Goal: Check status: Check status

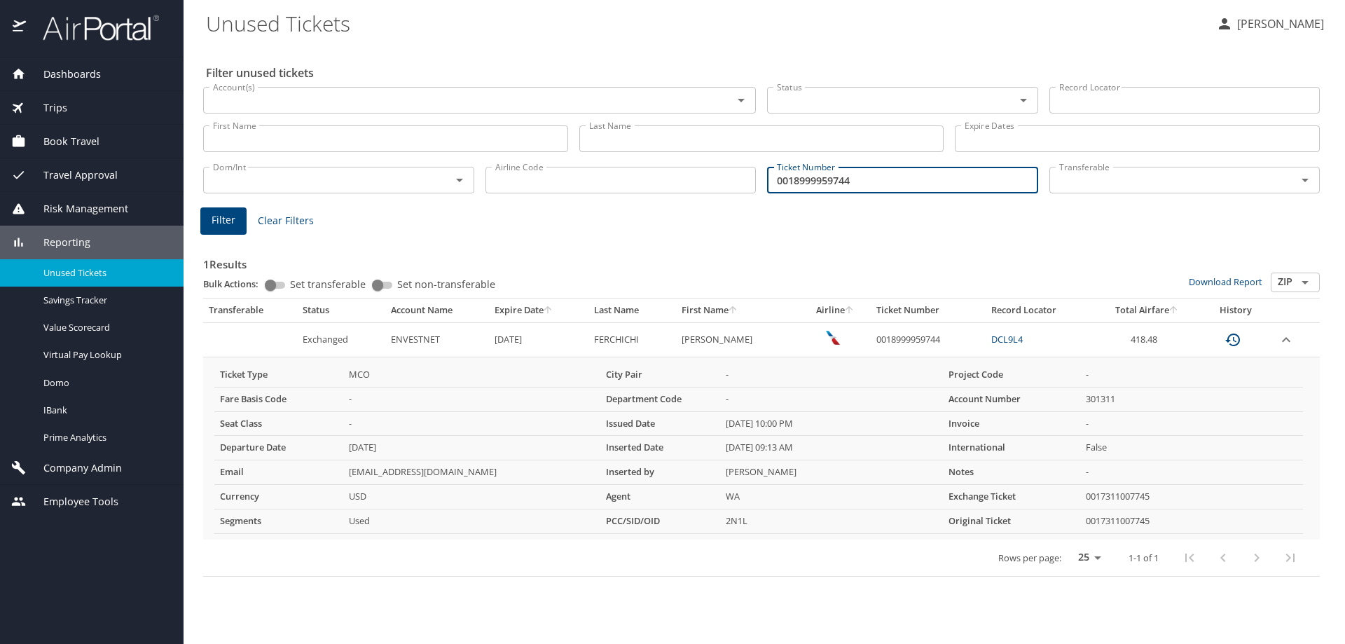
drag, startPoint x: 874, startPoint y: 175, endPoint x: 558, endPoint y: 150, distance: 317.7
click at [576, 150] on div "Filter unused tickets Account(s) Account(s) Status Status Record Locator Record…" at bounding box center [764, 344] width 1117 height 599
paste input "057512"
type input "001899057512"
click at [216, 226] on span "Filter" at bounding box center [224, 221] width 24 height 18
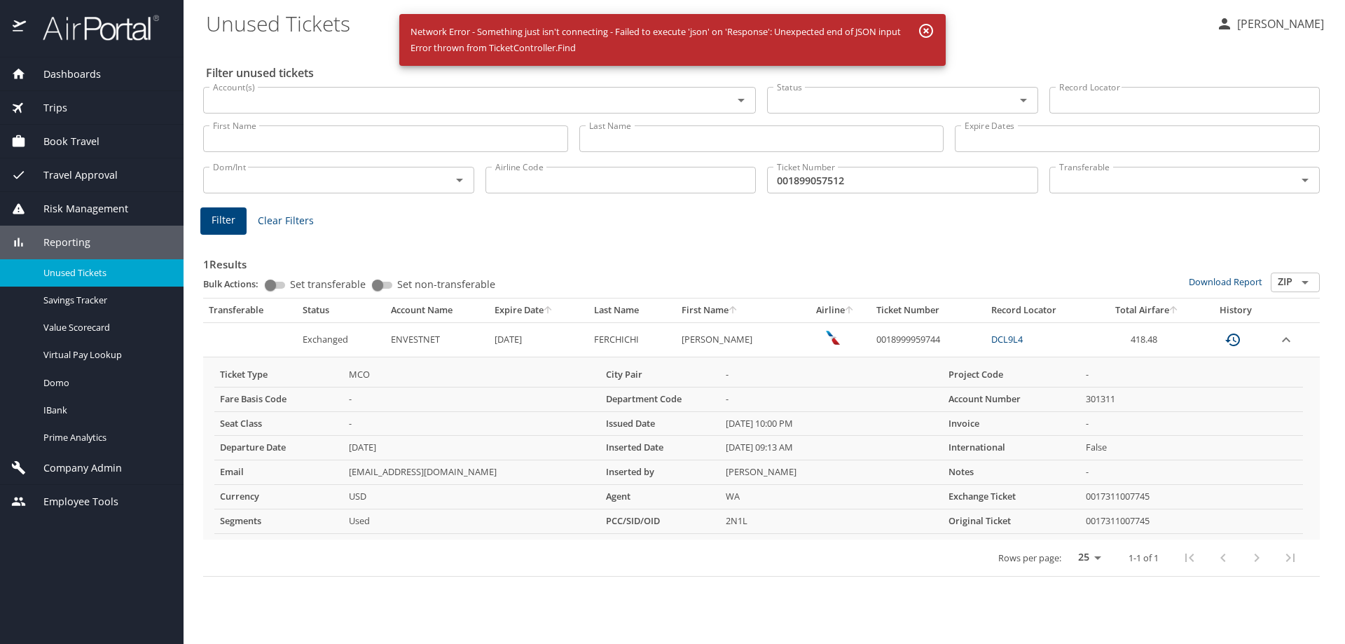
click at [923, 29] on icon "button" at bounding box center [926, 30] width 17 height 17
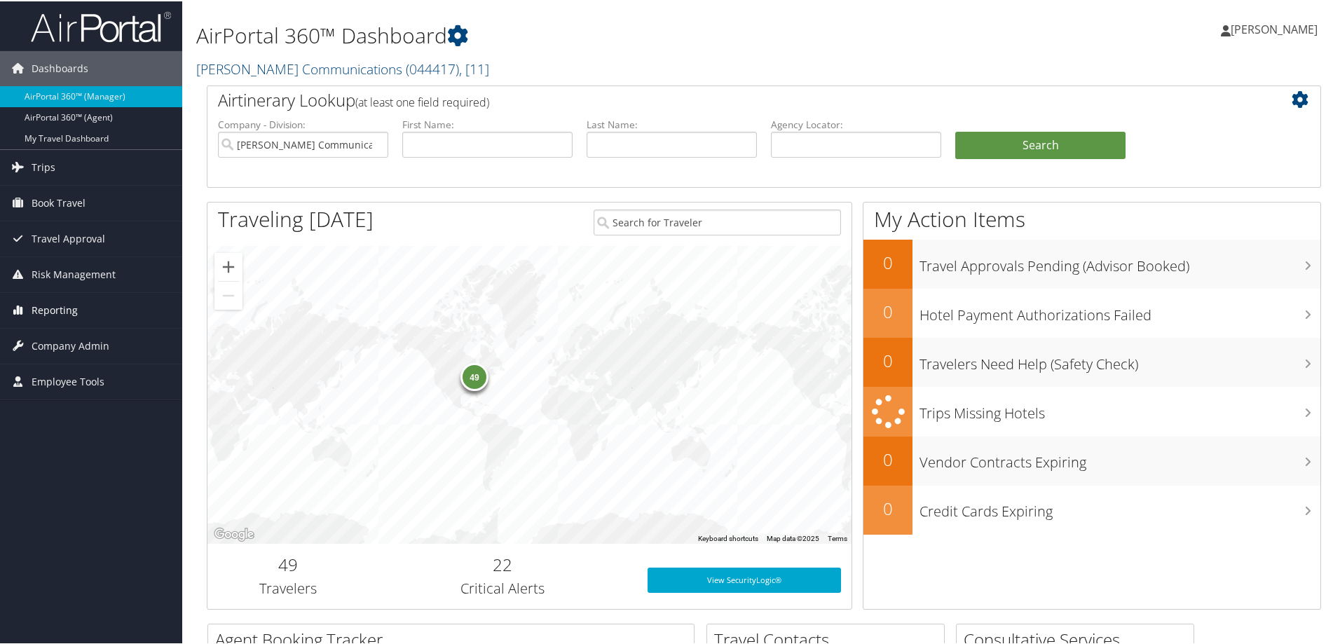
click at [70, 309] on span "Reporting" at bounding box center [55, 308] width 46 height 35
click at [69, 342] on link "Unused Tickets" at bounding box center [91, 336] width 182 height 21
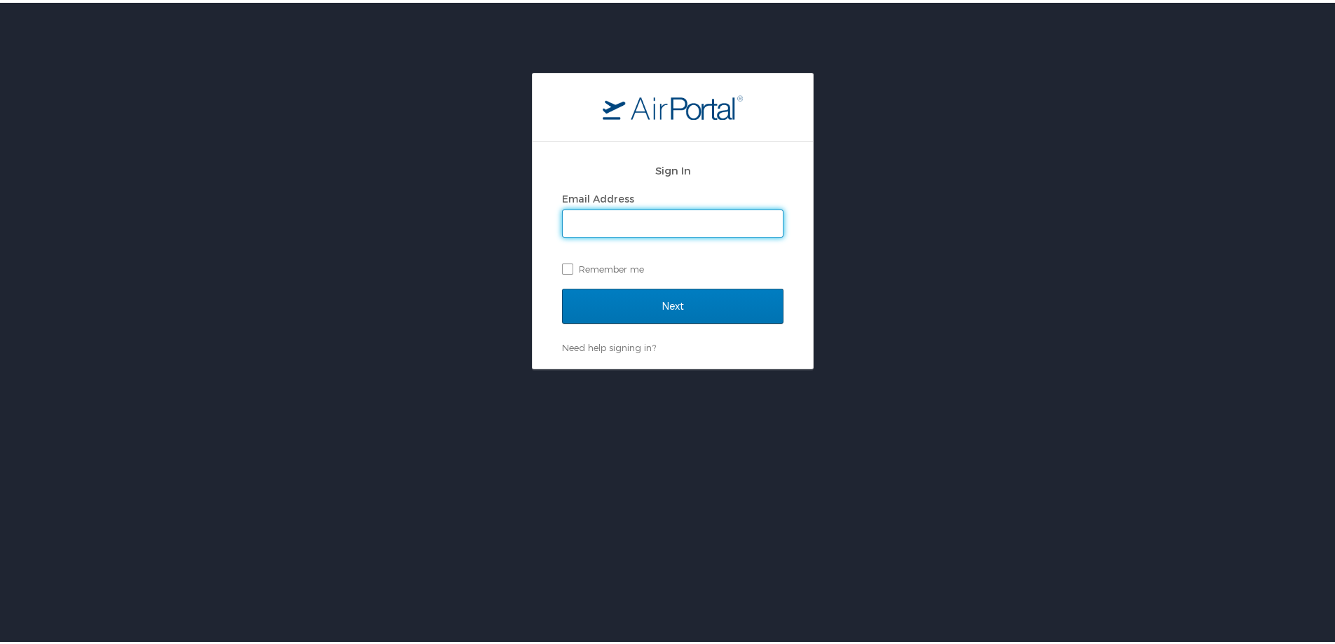
type input "[PERSON_NAME][EMAIL_ADDRESS][PERSON_NAME][DOMAIN_NAME]"
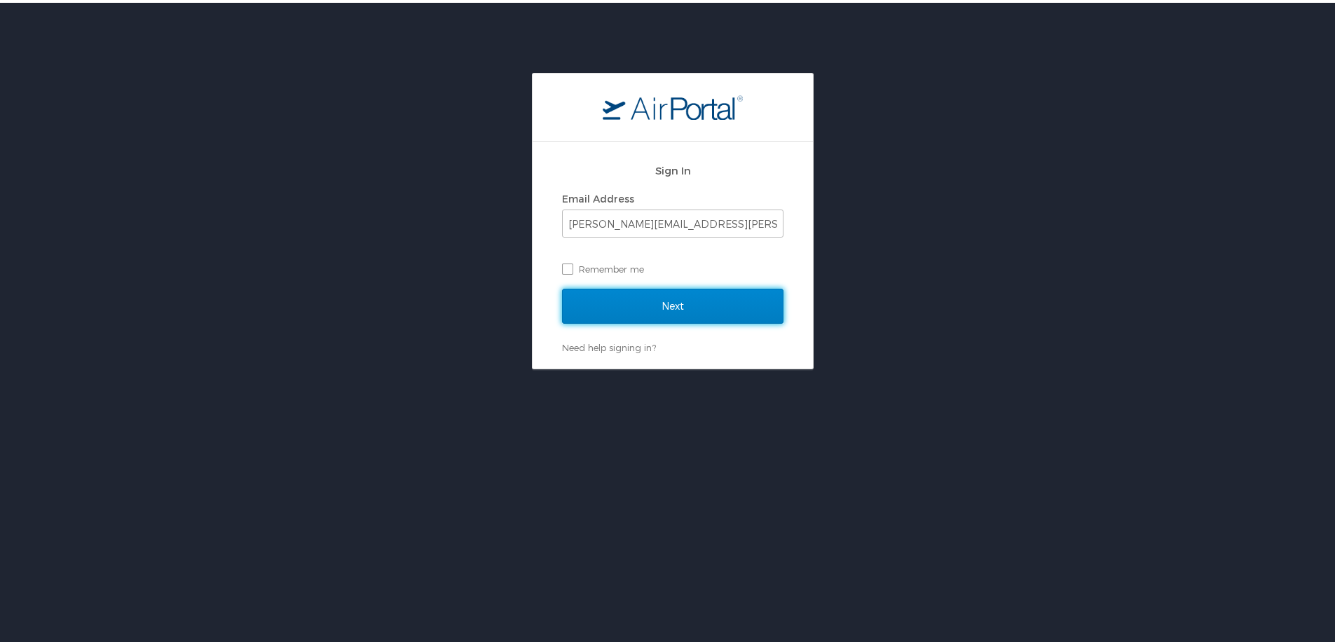
click at [661, 298] on input "Next" at bounding box center [672, 303] width 221 height 35
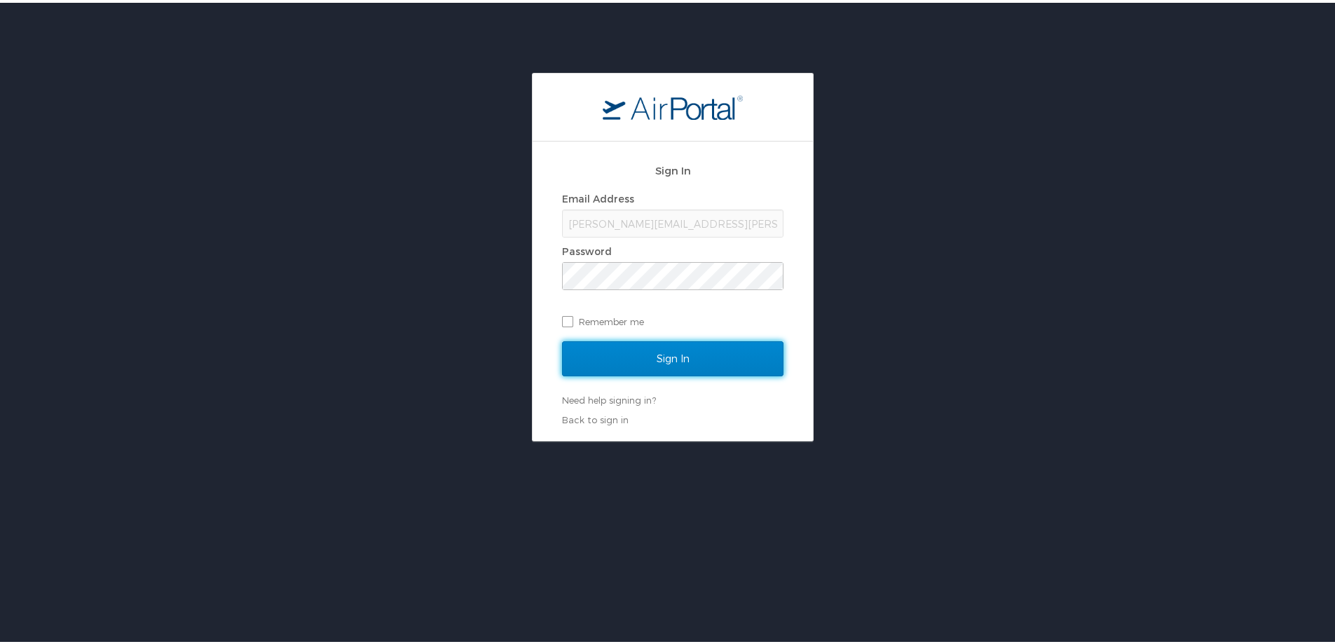
click at [643, 355] on input "Sign In" at bounding box center [672, 355] width 221 height 35
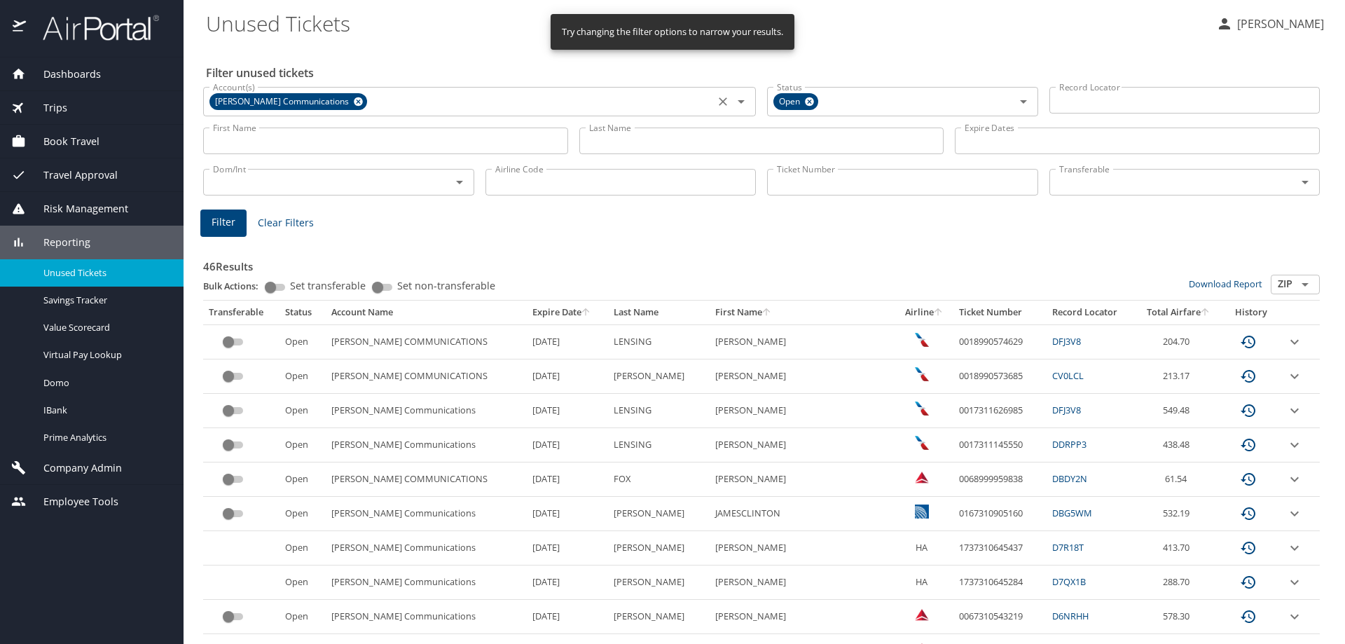
click at [354, 102] on icon at bounding box center [358, 101] width 9 height 9
click at [790, 186] on input "Ticket Number" at bounding box center [902, 182] width 271 height 27
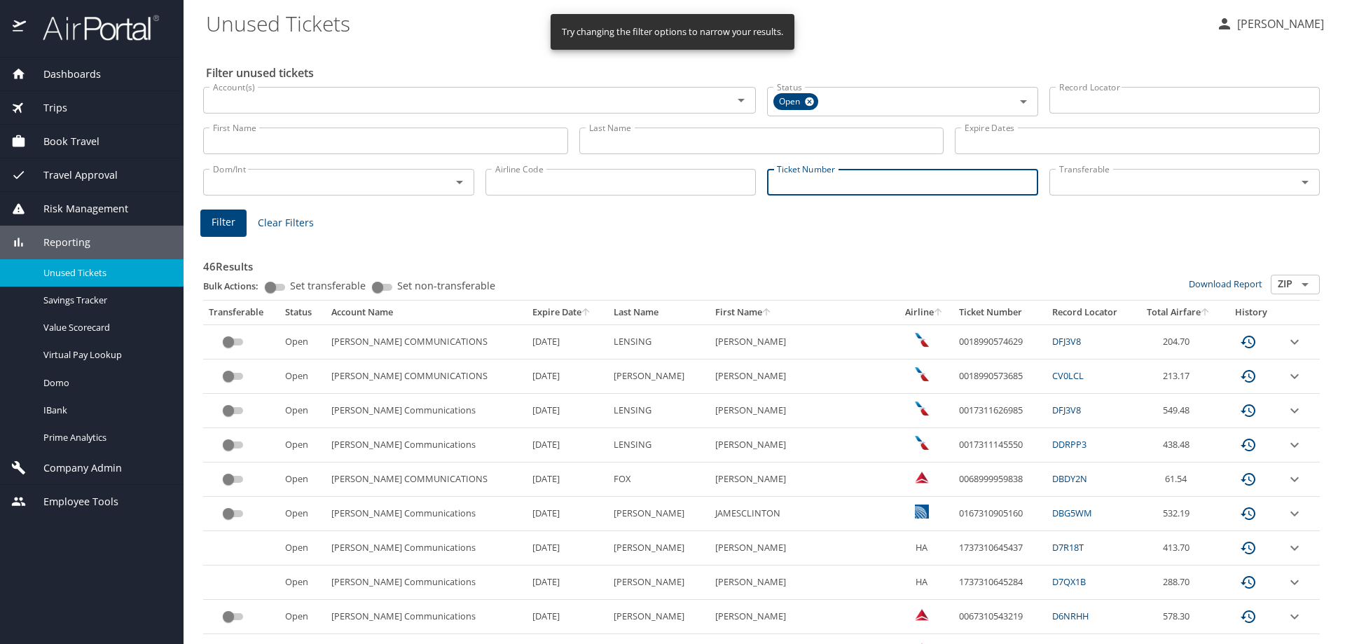
paste input "001899057512"
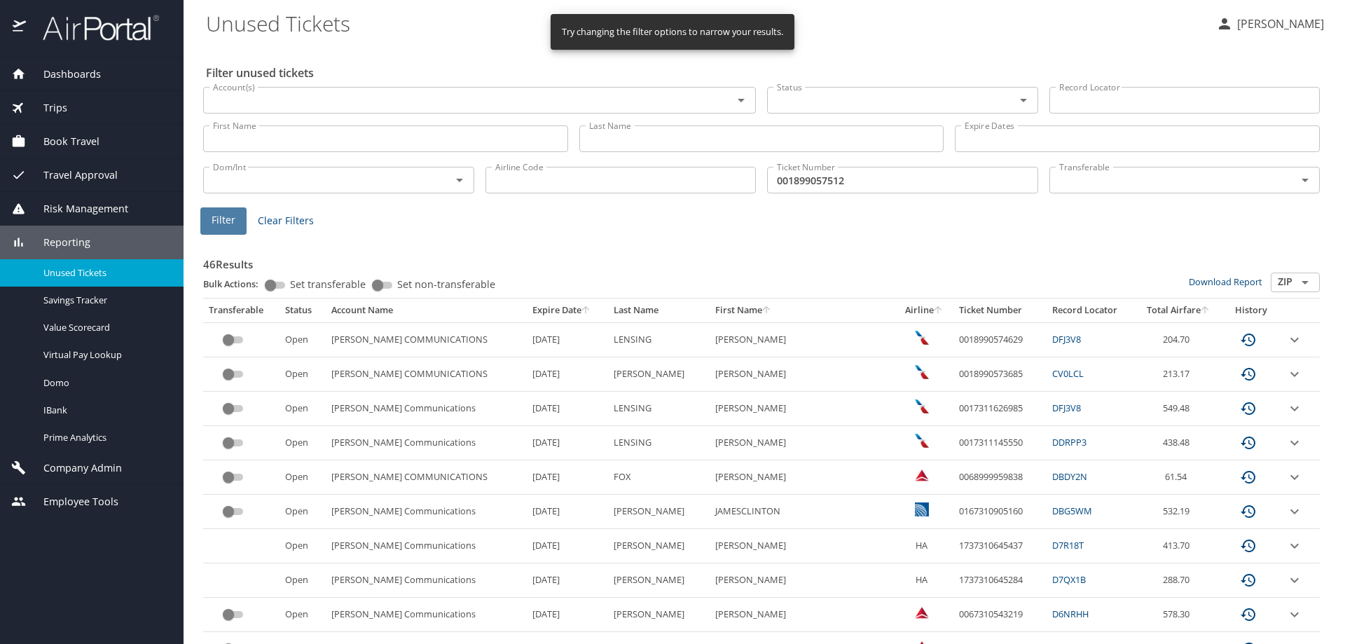
click at [226, 213] on span "Filter" at bounding box center [224, 221] width 24 height 18
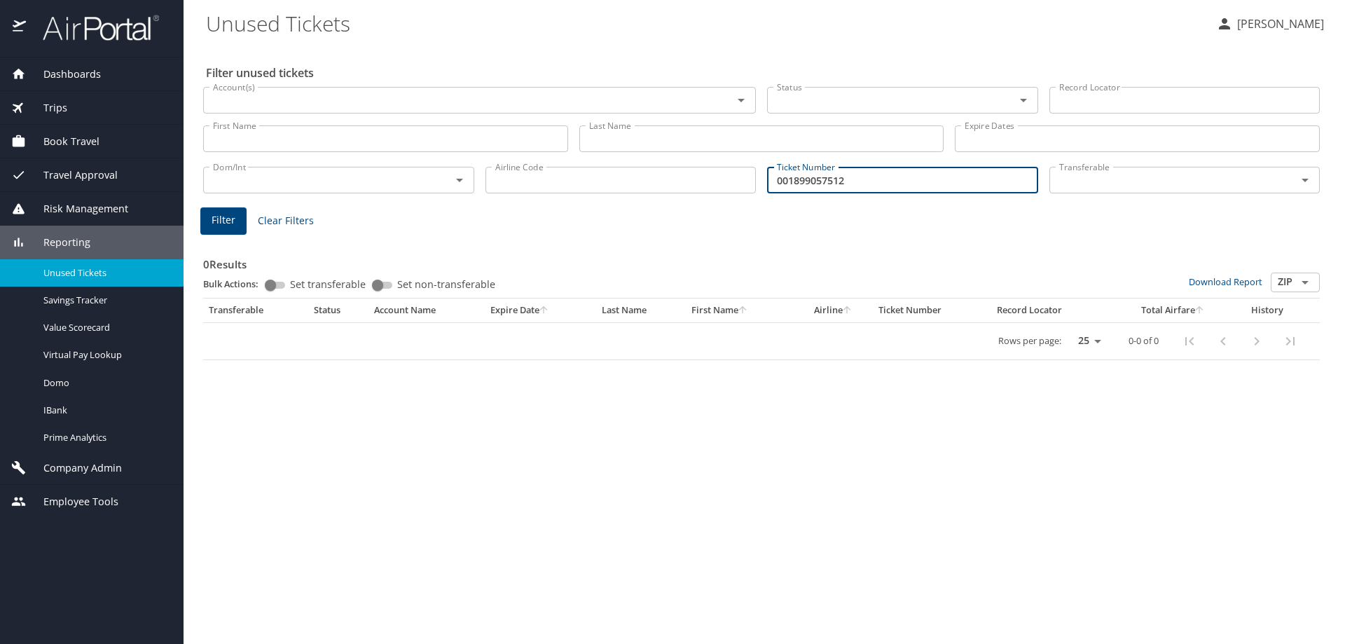
click at [852, 177] on input "001899057512" at bounding box center [902, 180] width 271 height 27
type input "0018990575123"
click at [224, 221] on span "Filter" at bounding box center [224, 221] width 24 height 18
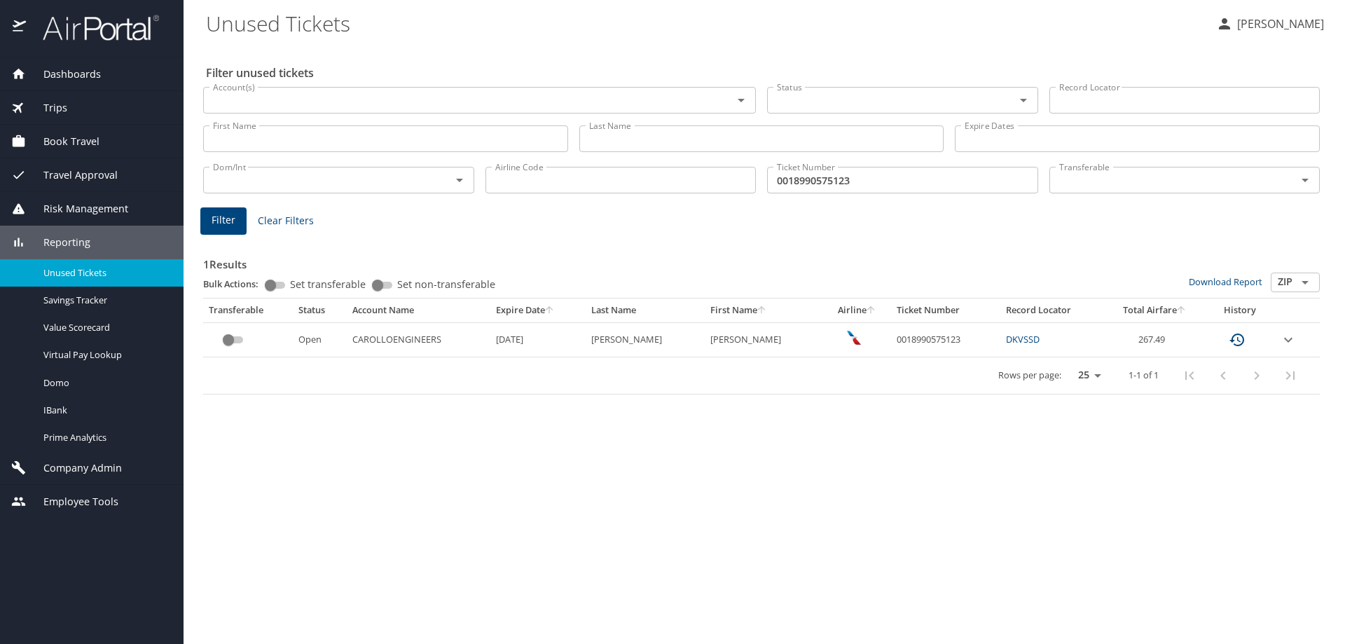
click at [1292, 341] on icon "expand row" at bounding box center [1288, 339] width 17 height 17
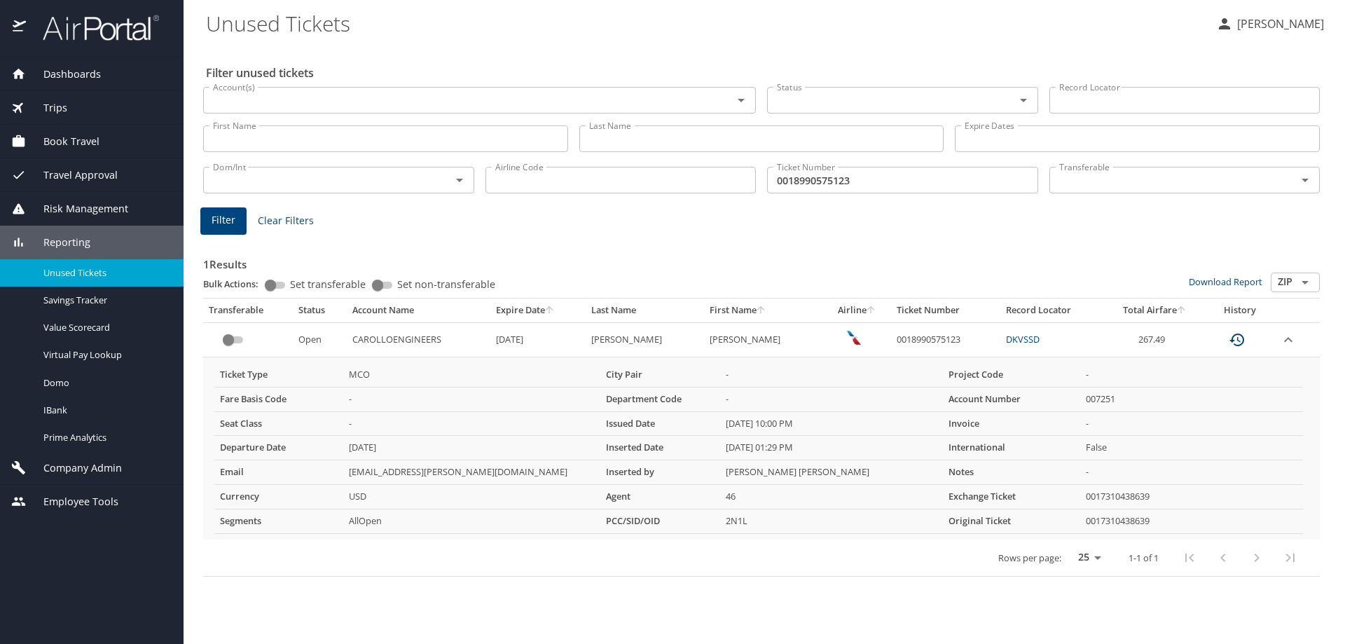
click at [60, 106] on span "Trips" at bounding box center [46, 107] width 41 height 15
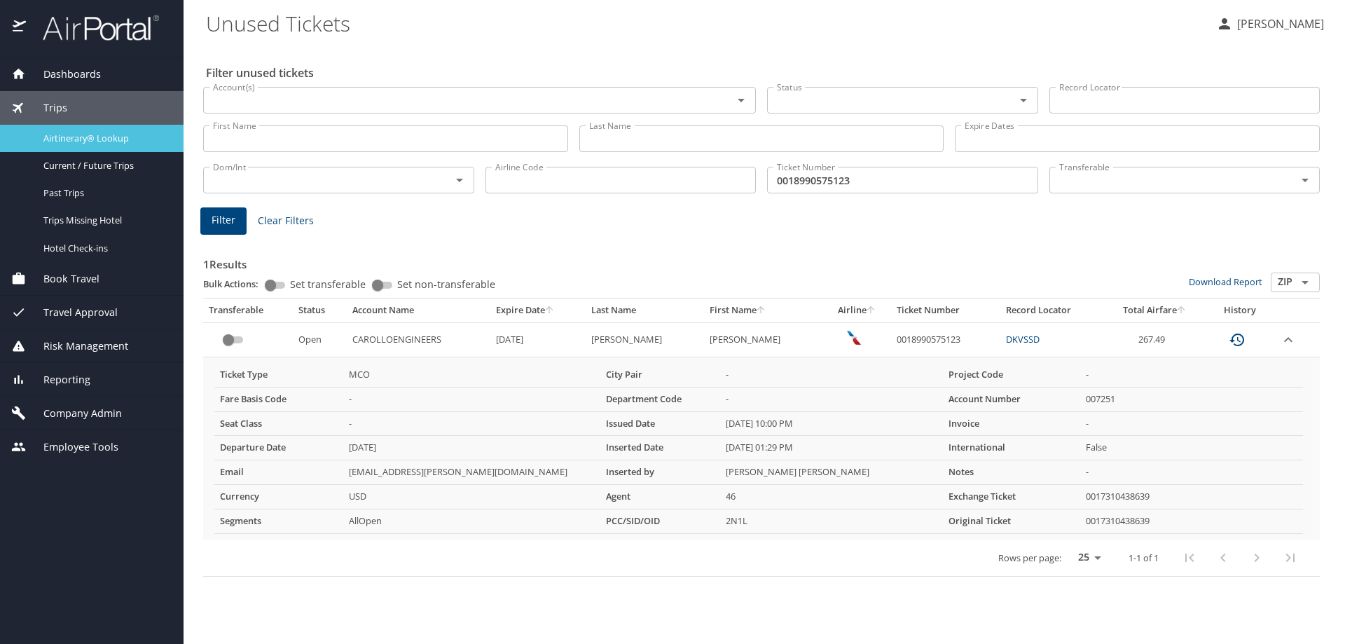
click at [101, 134] on span "Airtinerary® Lookup" at bounding box center [104, 138] width 123 height 13
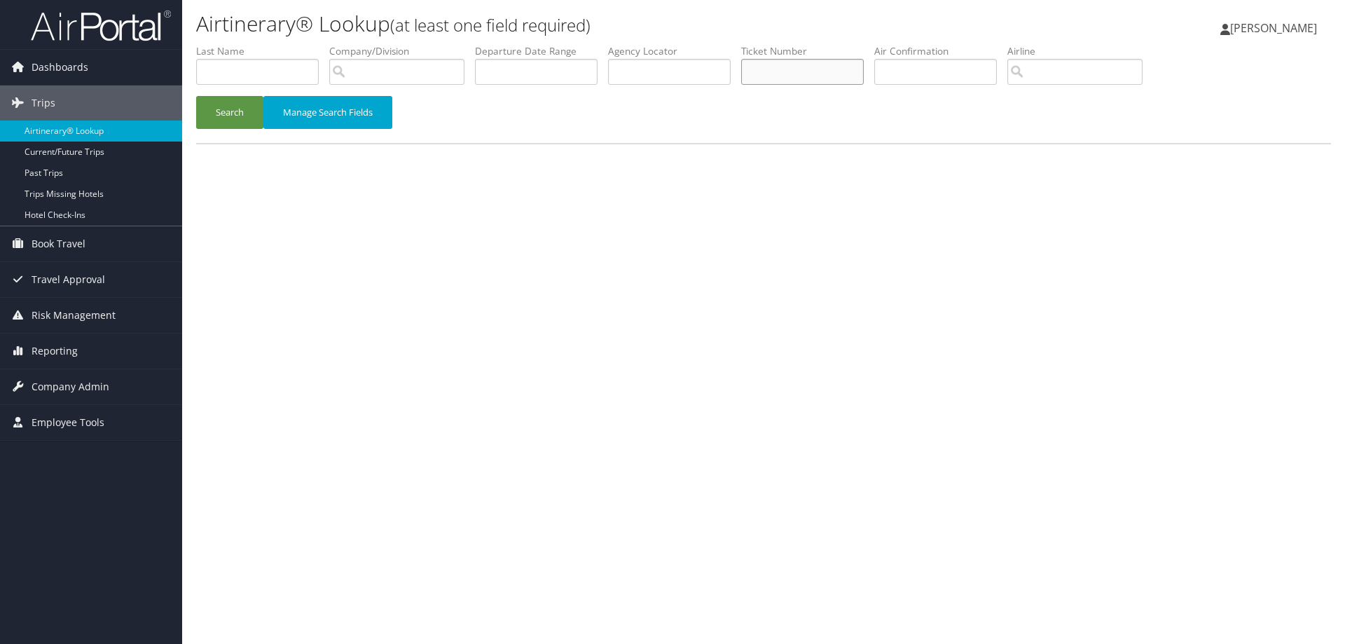
click at [800, 62] on input "text" at bounding box center [802, 72] width 123 height 26
paste input "0018990575123"
type input "0018990575123"
click at [211, 112] on button "Search" at bounding box center [229, 112] width 67 height 33
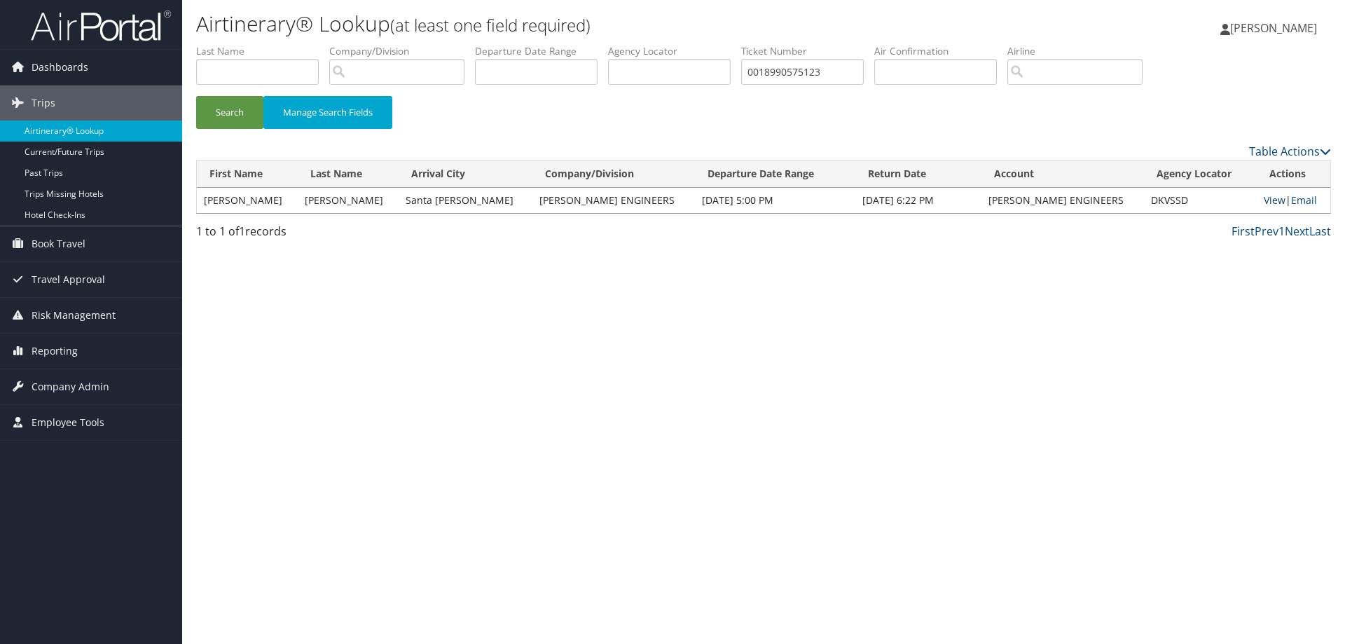
click at [1266, 199] on link "View" at bounding box center [1275, 199] width 22 height 13
drag, startPoint x: 846, startPoint y: 62, endPoint x: 679, endPoint y: 56, distance: 167.5
click at [679, 44] on ul "First Name Last Name Departure City Arrival City Company/Division Airport/City …" at bounding box center [763, 44] width 1135 height 0
click at [54, 344] on span "Reporting" at bounding box center [55, 350] width 46 height 35
click at [71, 373] on link "Unused Tickets" at bounding box center [91, 379] width 182 height 21
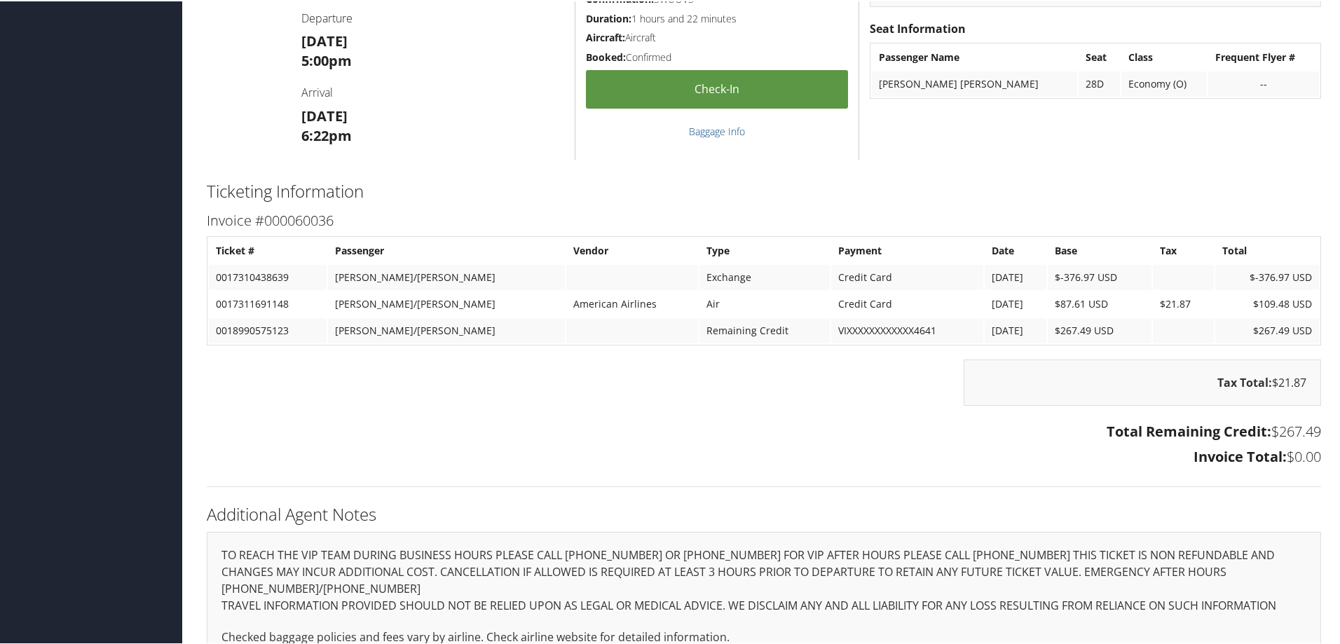
scroll to position [631, 0]
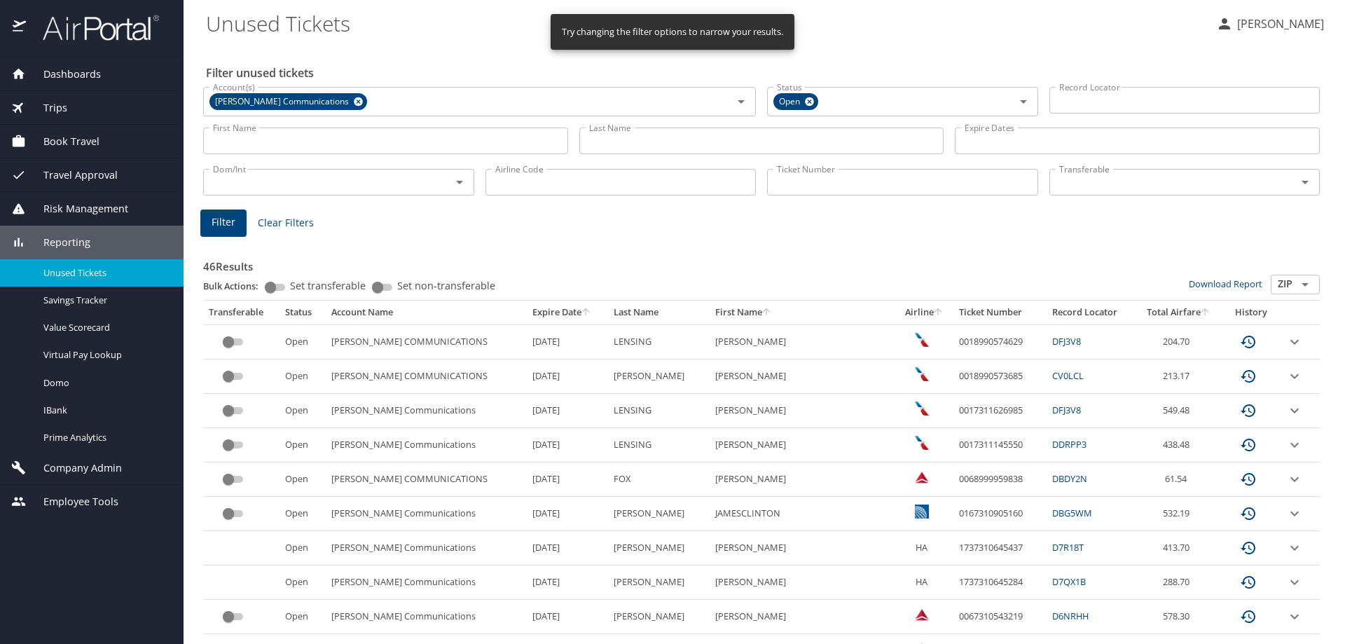
drag, startPoint x: 328, startPoint y: 100, endPoint x: 382, endPoint y: 120, distance: 57.4
click at [353, 100] on icon at bounding box center [358, 101] width 11 height 15
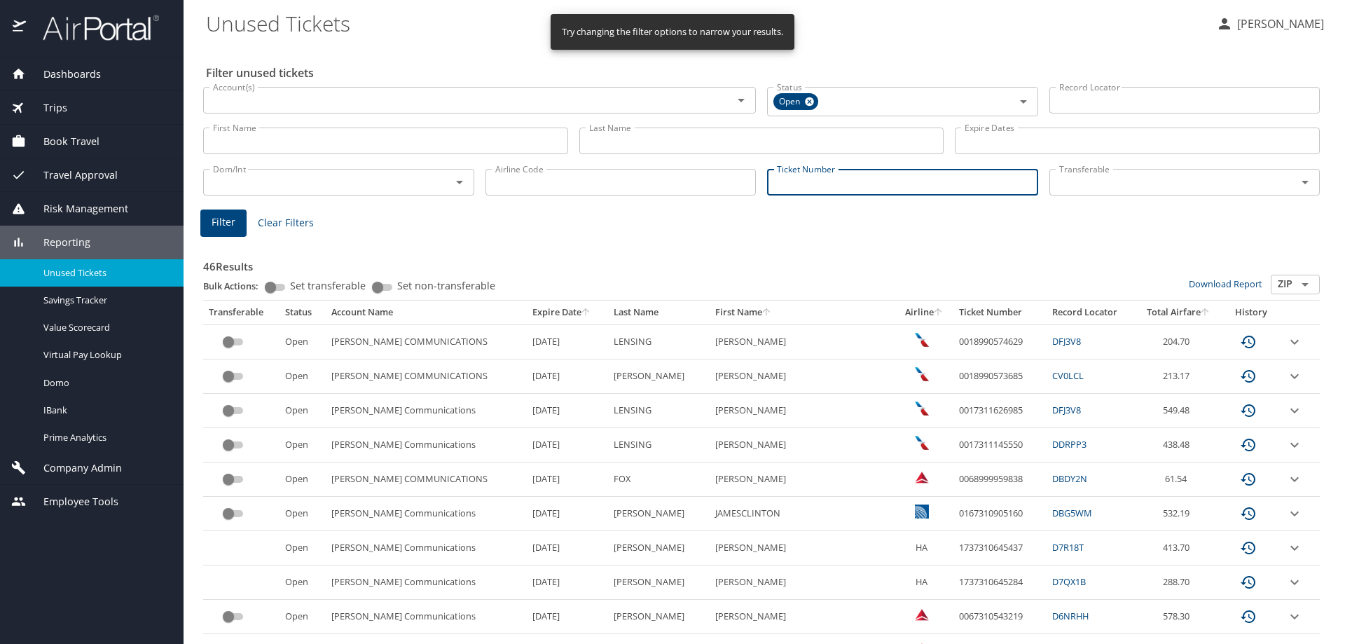
click at [864, 188] on input "Ticket Number" at bounding box center [902, 182] width 271 height 27
paste input "0018990575123"
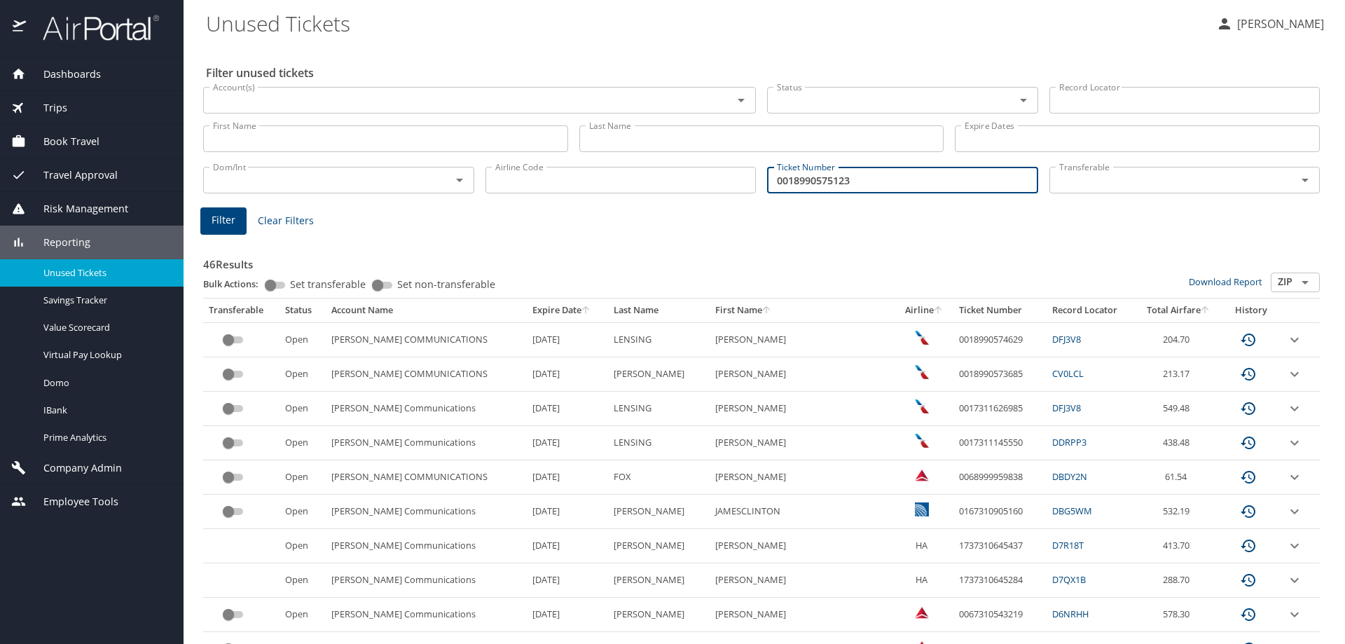
type input "0018990575123"
click at [243, 221] on button "Filter" at bounding box center [223, 220] width 46 height 27
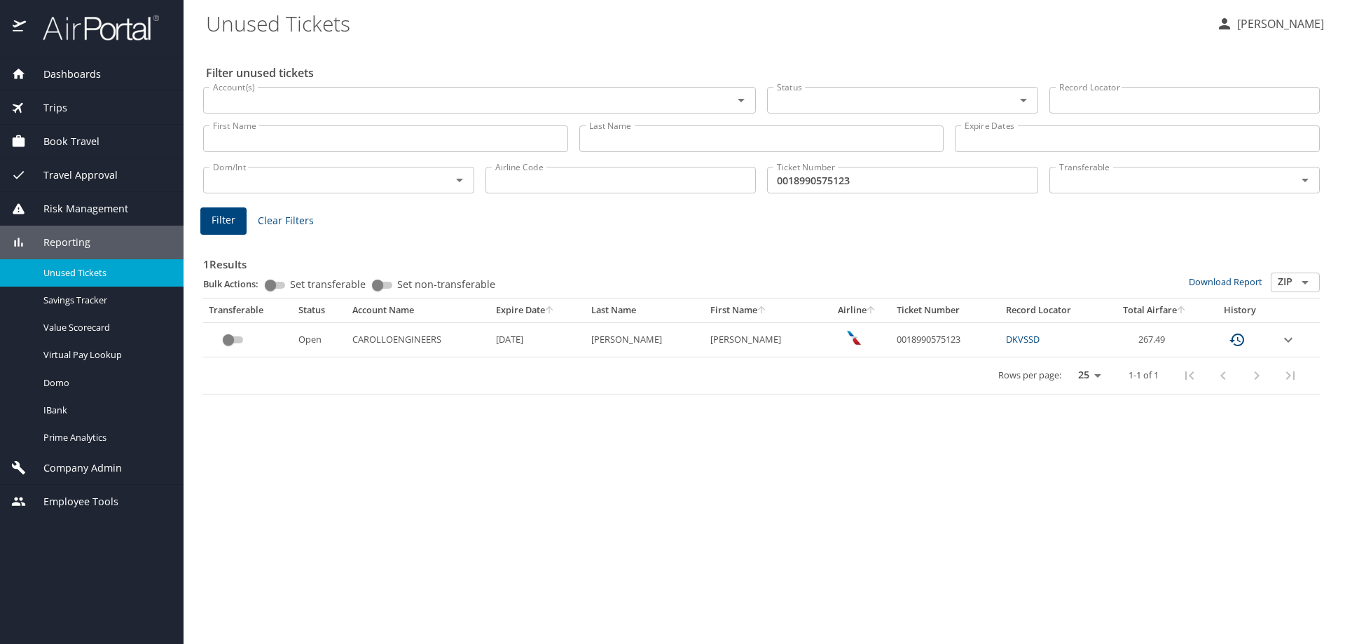
click at [1288, 341] on icon "expand row" at bounding box center [1288, 339] width 8 height 5
